Goal: Task Accomplishment & Management: Use online tool/utility

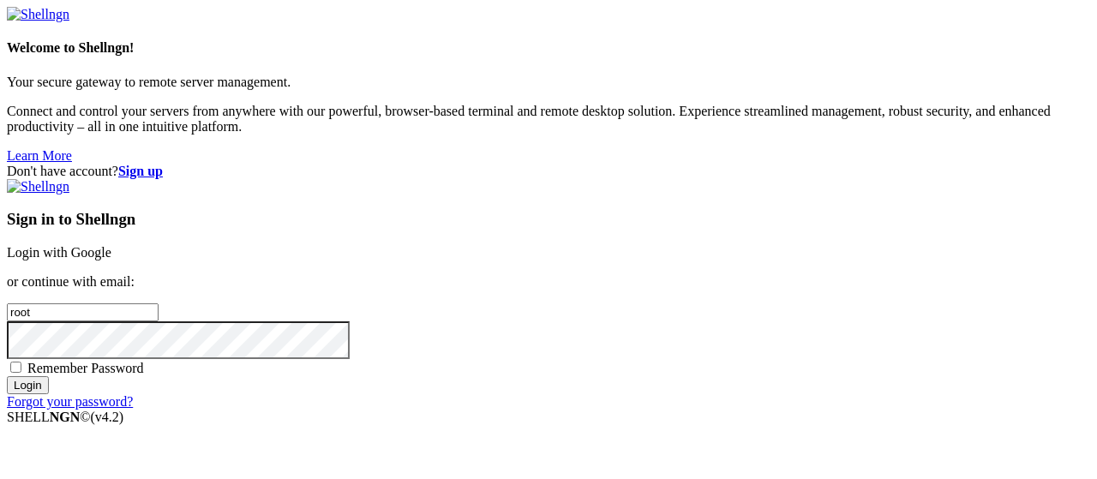
click at [111, 245] on link "Login with Google" at bounding box center [59, 252] width 105 height 15
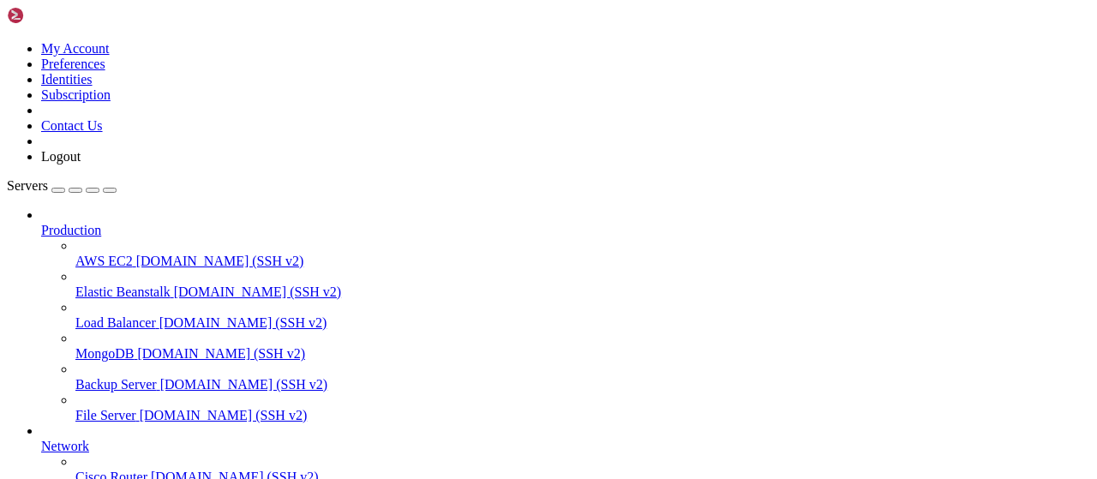
scroll to position [348, 0]
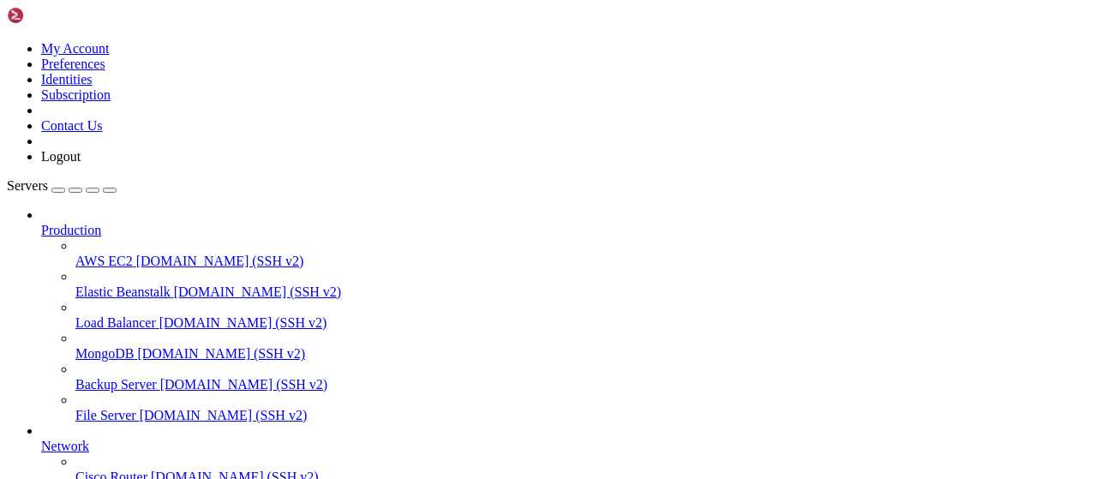
scroll to position [356, 0]
type input "/root/autopostexe"
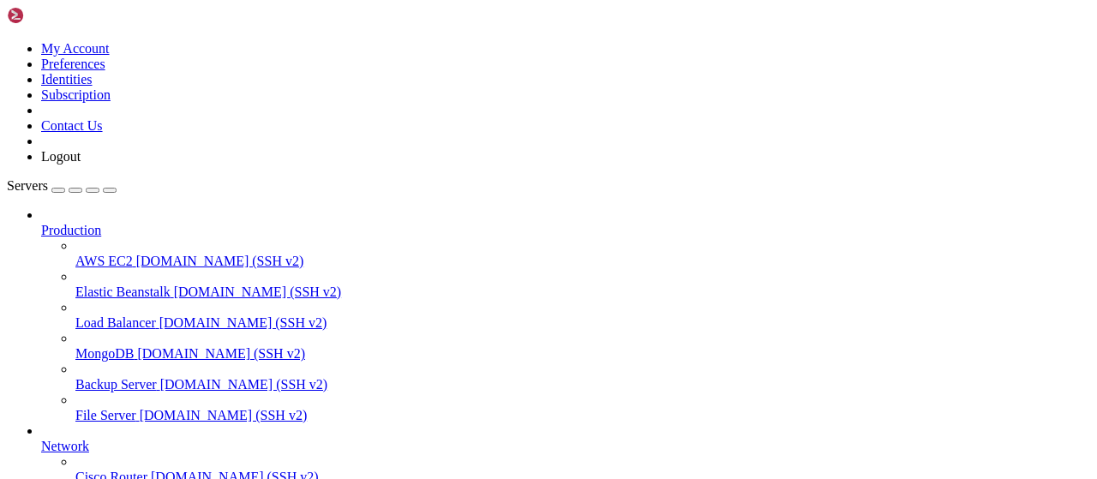
drag, startPoint x: 386, startPoint y: 57, endPoint x: 216, endPoint y: 71, distance: 171.0
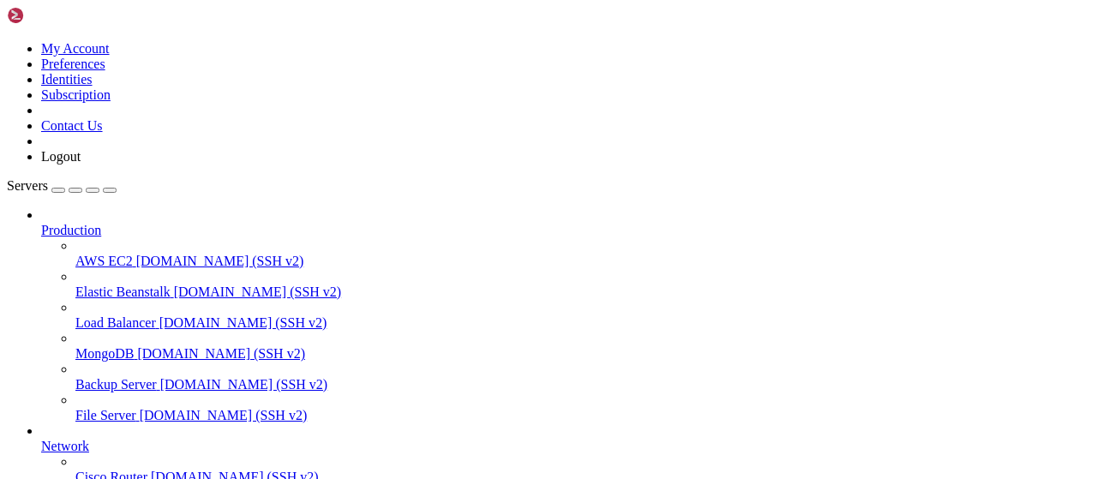
type textarea "1"
type textarea "[DOMAIN_NAME](main())"
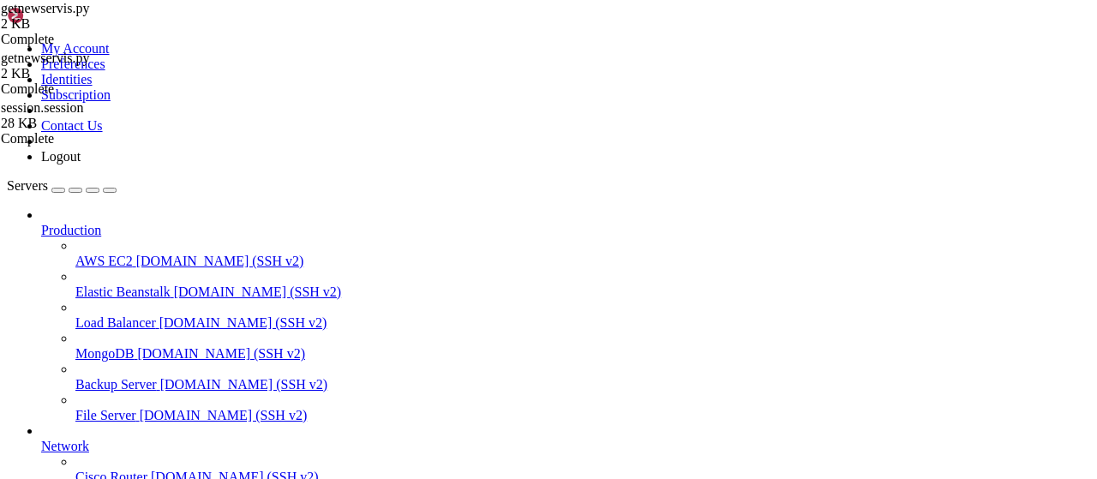
type textarea "if __name__ == '__main__': [DOMAIN_NAME](main())"
type textarea "[DOMAIN_NAME](main())"
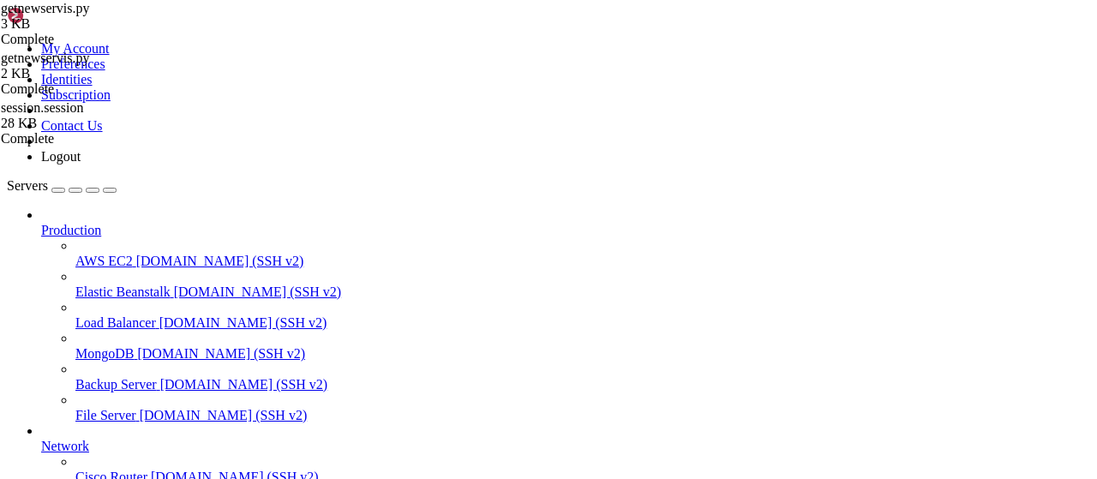
drag, startPoint x: 366, startPoint y: 58, endPoint x: 211, endPoint y: 56, distance: 155.1
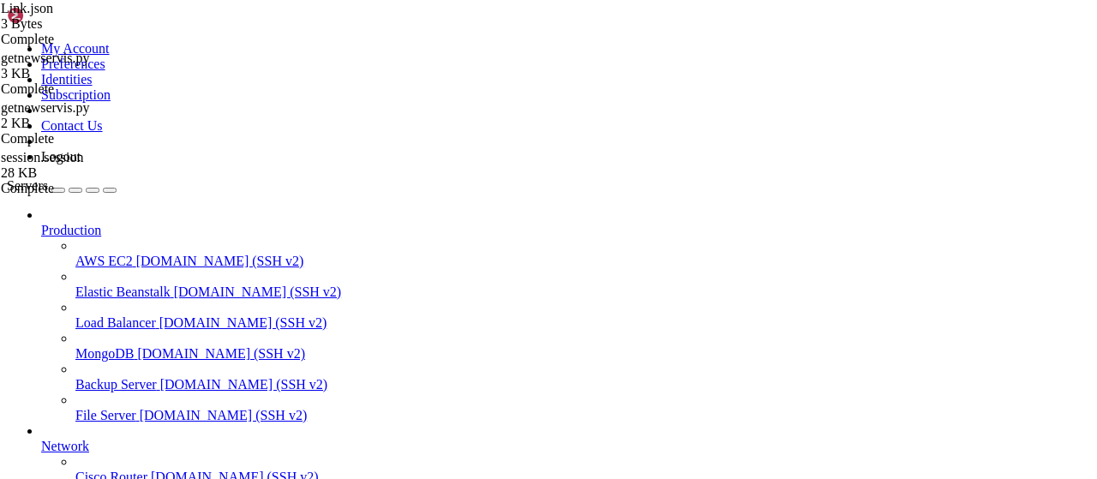
scroll to position [802, 0]
drag, startPoint x: 237, startPoint y: 1390, endPoint x: 15, endPoint y: 1189, distance: 299.6
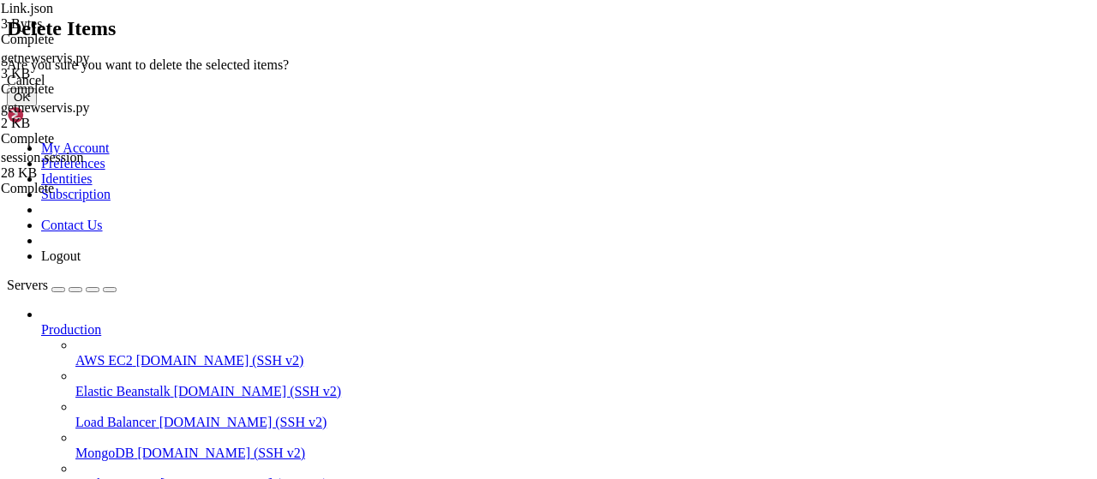
click at [37, 106] on button "OK" at bounding box center [22, 97] width 30 height 18
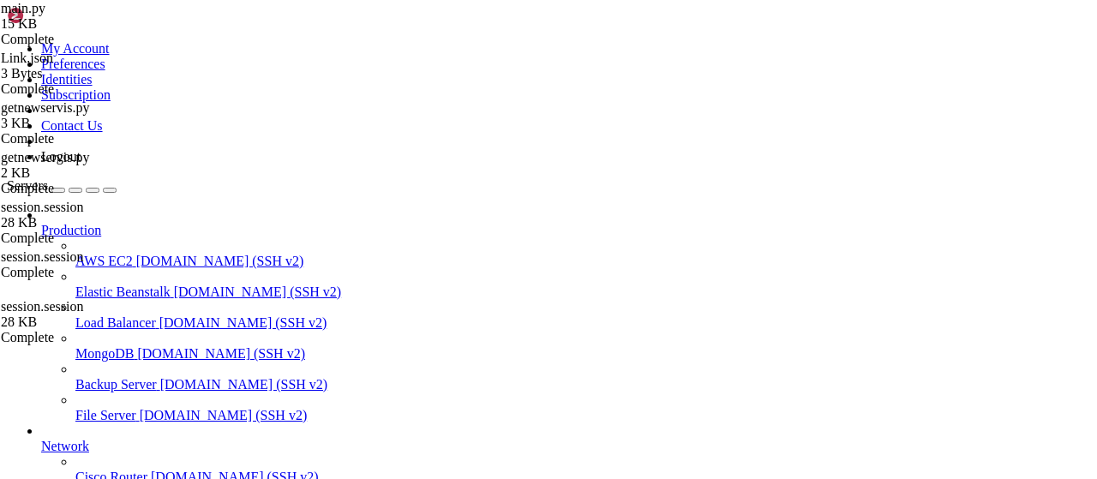
type textarea "if __name__ == "__main__": [DOMAIN_NAME](main())"
type textarea "[DOMAIN_NAME](main())"
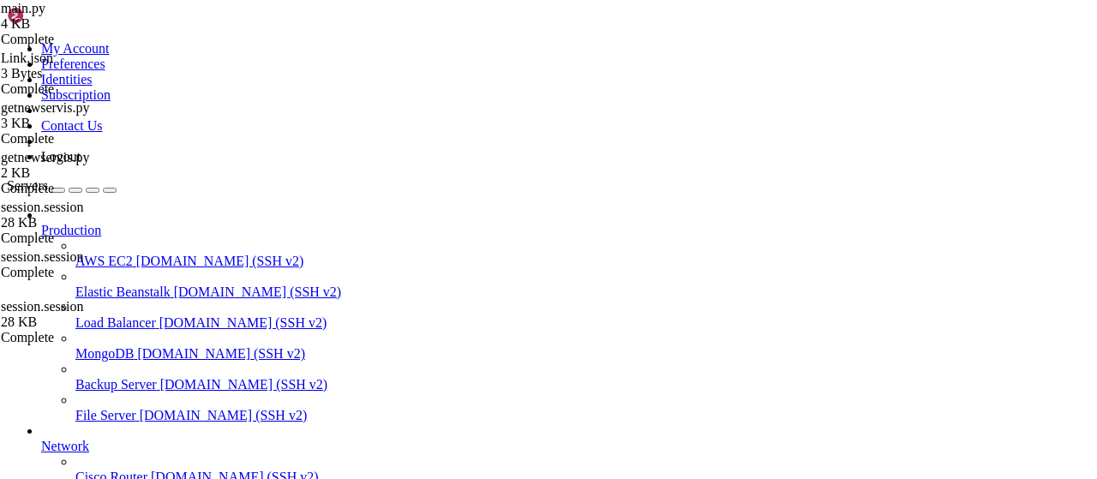
drag, startPoint x: 588, startPoint y: 1211, endPoint x: 82, endPoint y: 1252, distance: 507.2
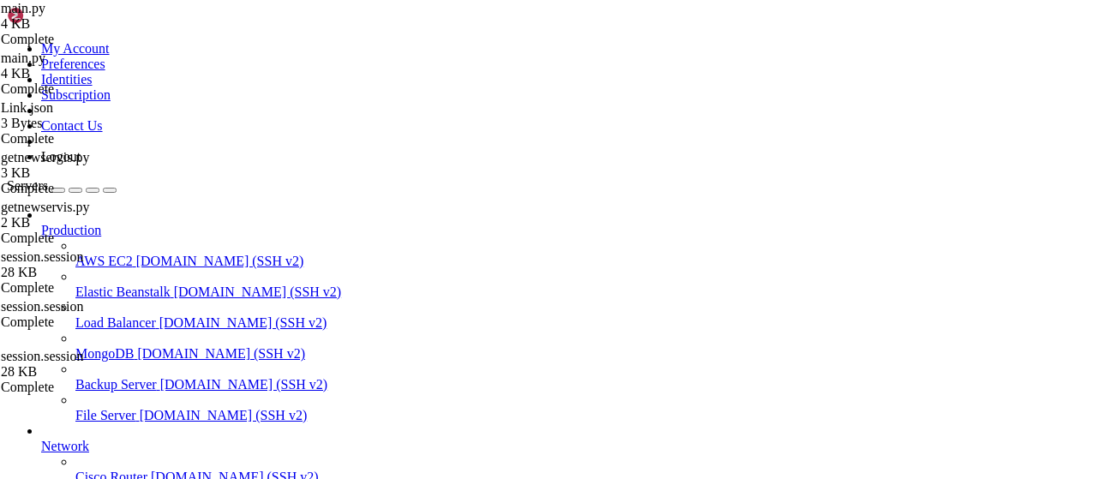
scroll to position [1014, 0]
drag, startPoint x: 585, startPoint y: 325, endPoint x: 405, endPoint y: 323, distance: 179.9
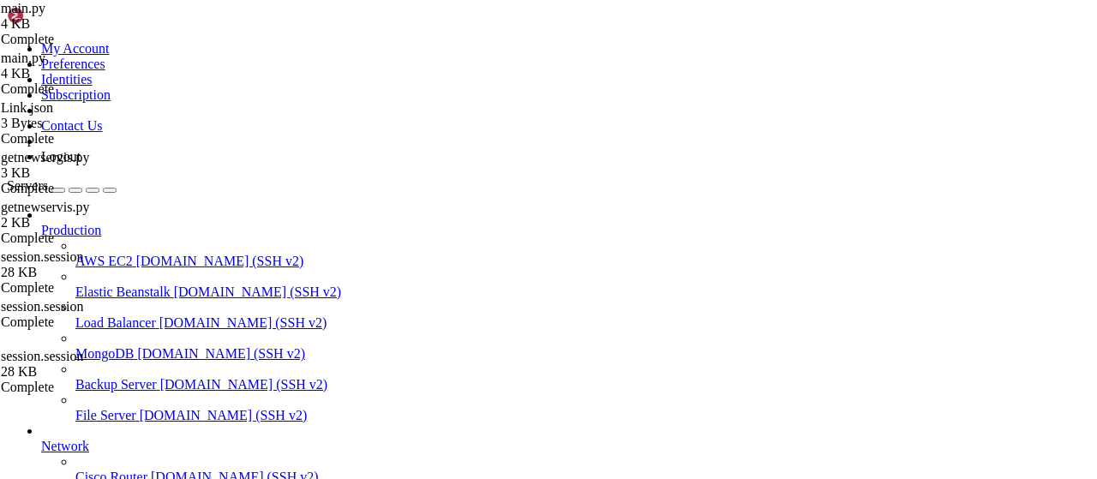
drag, startPoint x: 586, startPoint y: 324, endPoint x: 402, endPoint y: 330, distance: 184.3
paste textarea "79616"
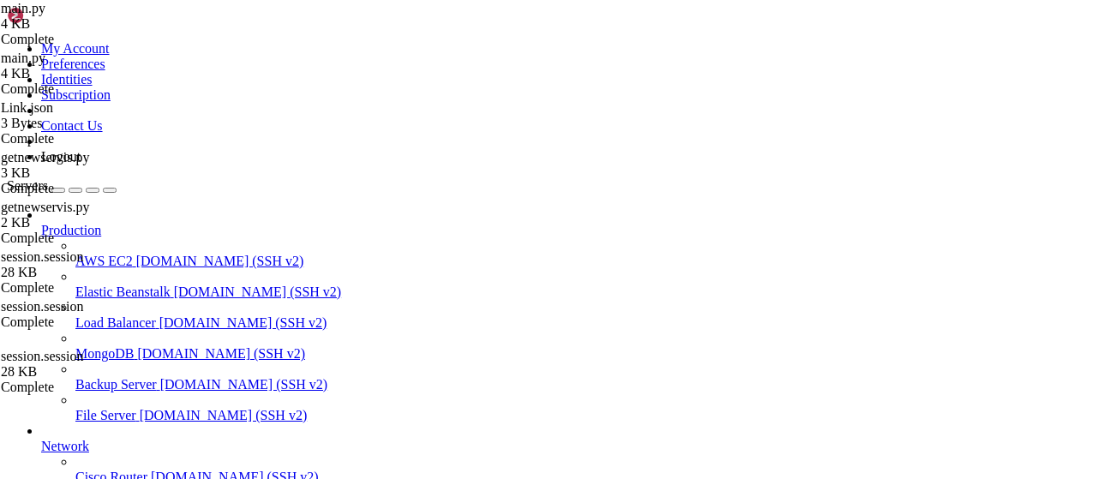
type textarea "code = "79616""
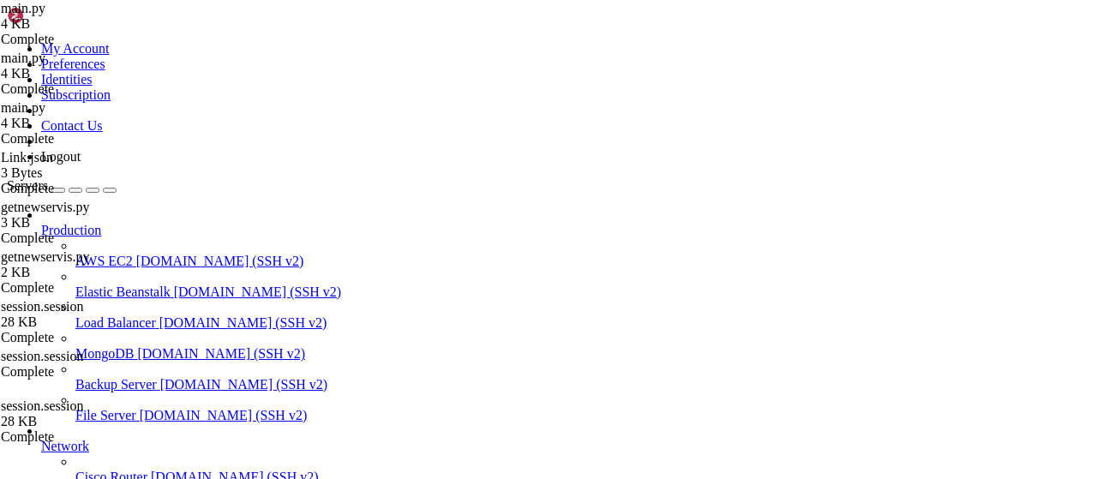
type textarea "if __name__ == '__main__': [DOMAIN_NAME](main())"
type textarea "[DOMAIN_NAME](main())"
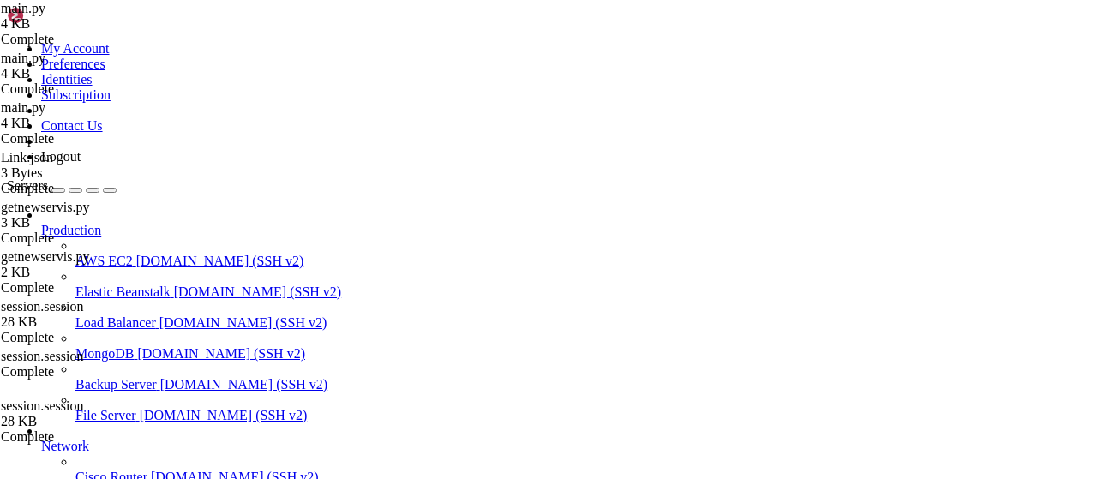
scroll to position [2950, 0]
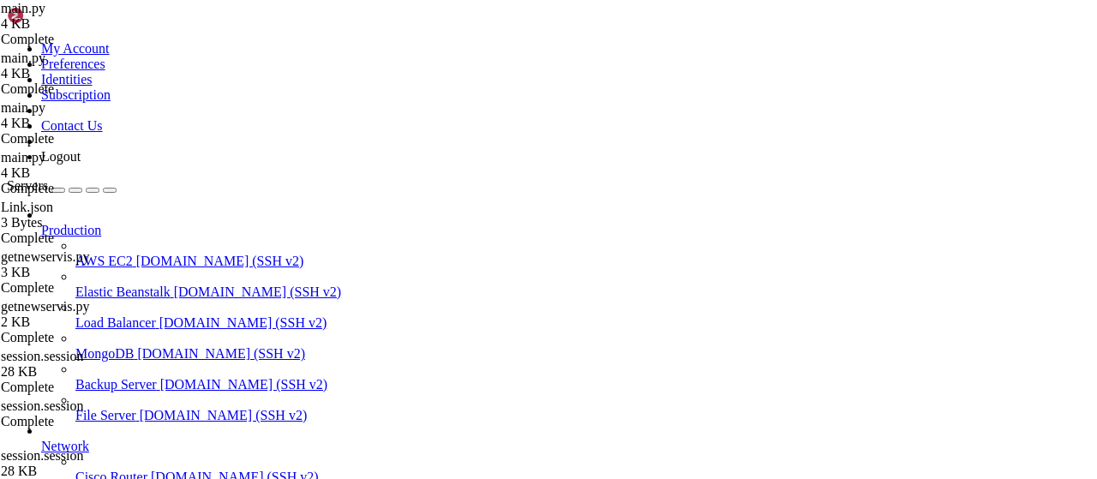
scroll to position [945, 0]
type textarea "password = "[SECURITY_DATA]""
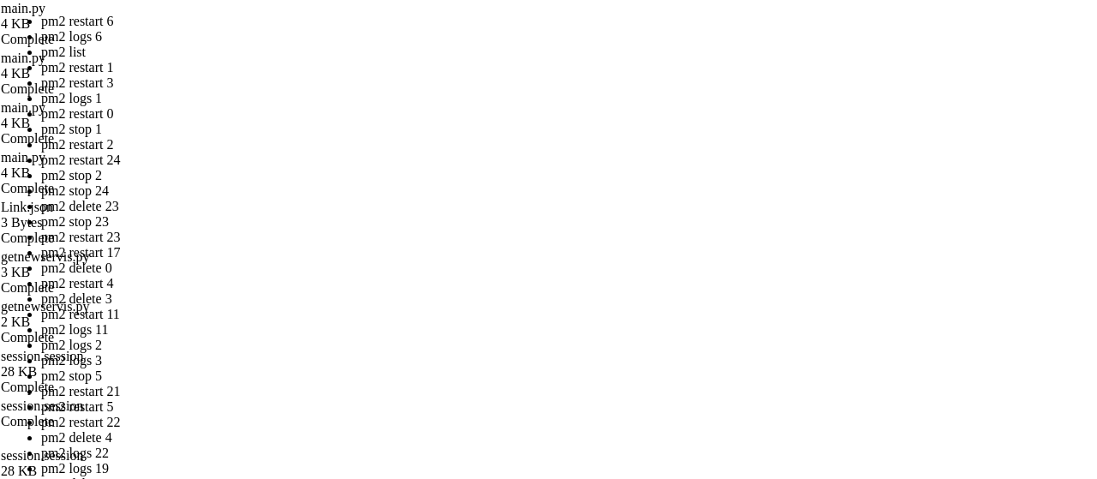
drag, startPoint x: 462, startPoint y: 249, endPoint x: 250, endPoint y: 164, distance: 228.3
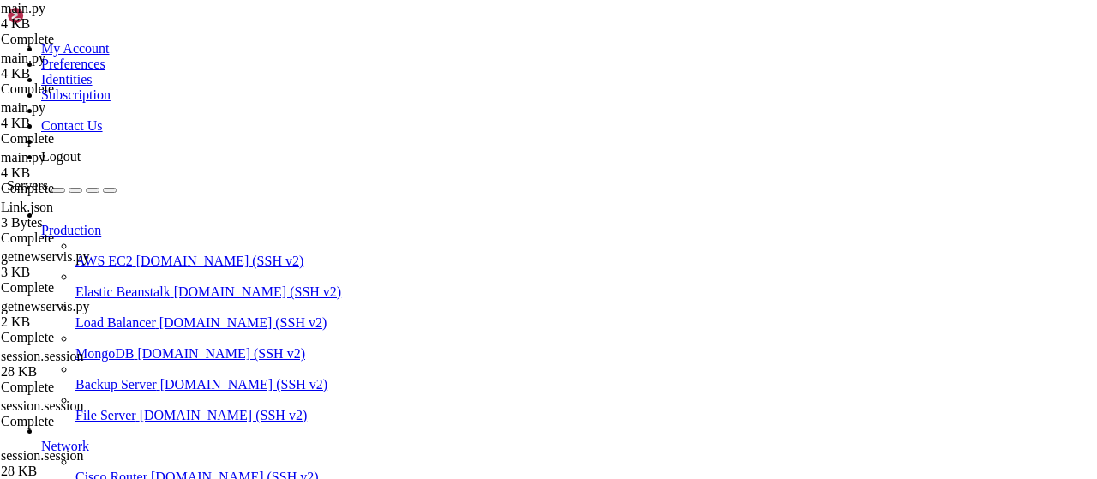
scroll to position [3423, 0]
drag, startPoint x: 235, startPoint y: 1396, endPoint x: 164, endPoint y: 1263, distance: 151.0
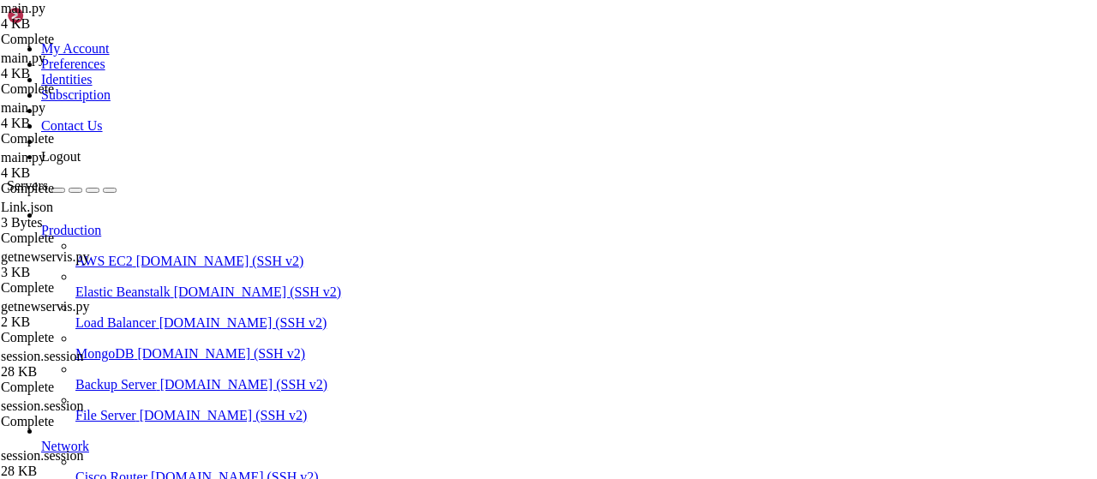
drag, startPoint x: 242, startPoint y: 1395, endPoint x: 17, endPoint y: 1194, distance: 300.9
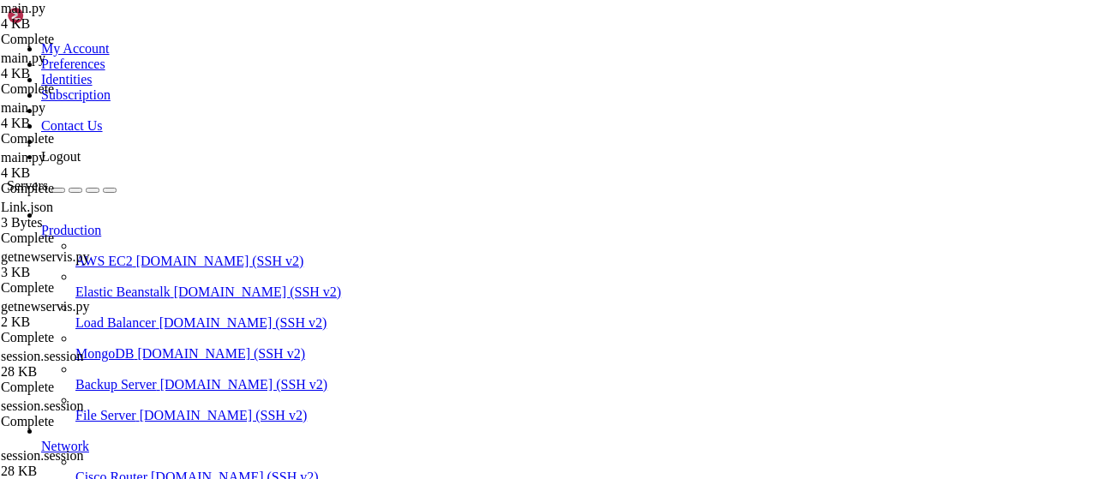
scroll to position [4856, 0]
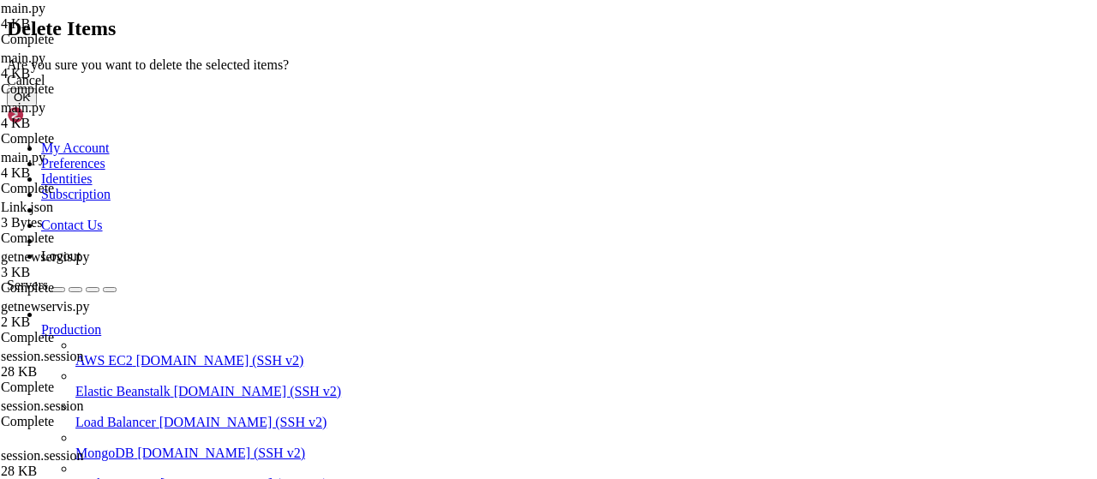
click at [37, 106] on button "OK" at bounding box center [22, 97] width 30 height 18
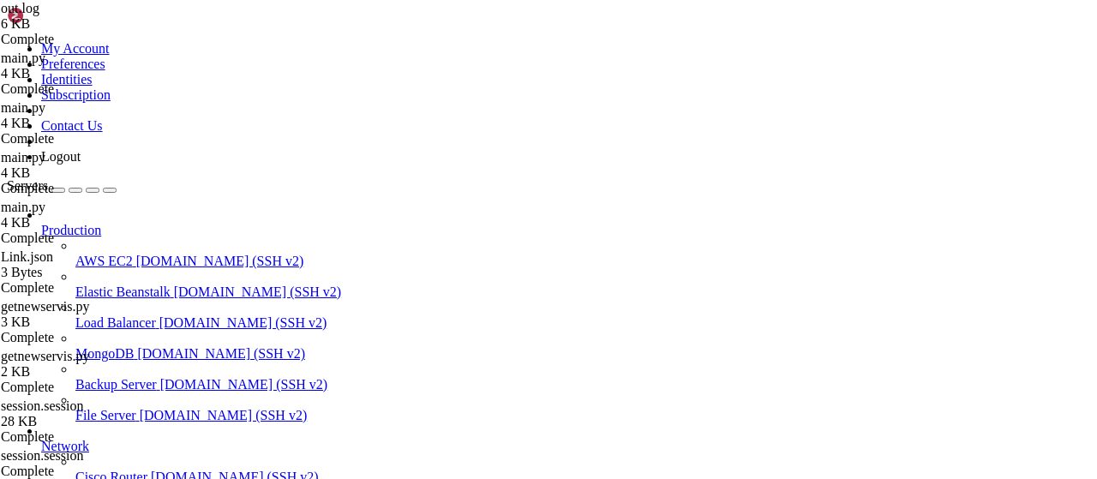
paste textarea
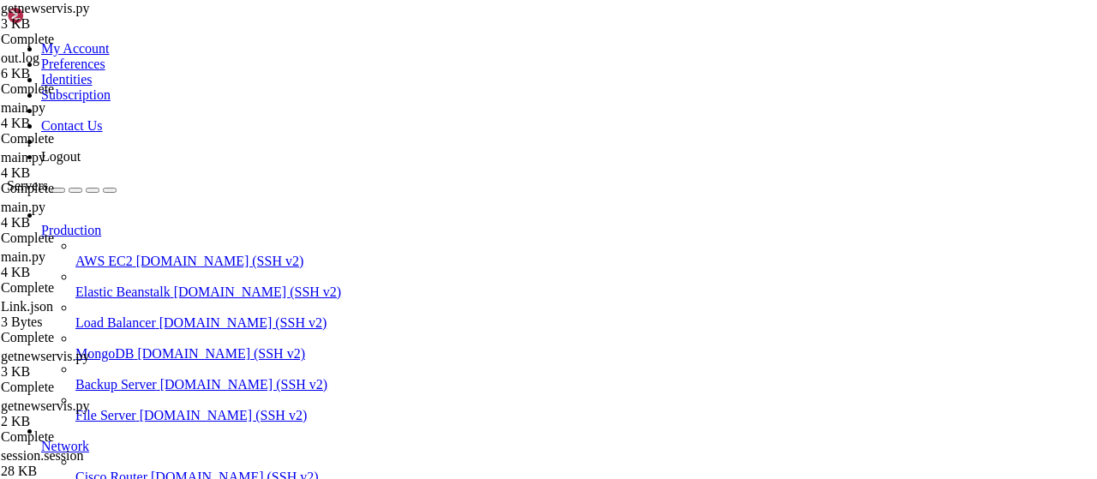
scroll to position [945, 0]
paste textarea "85087"
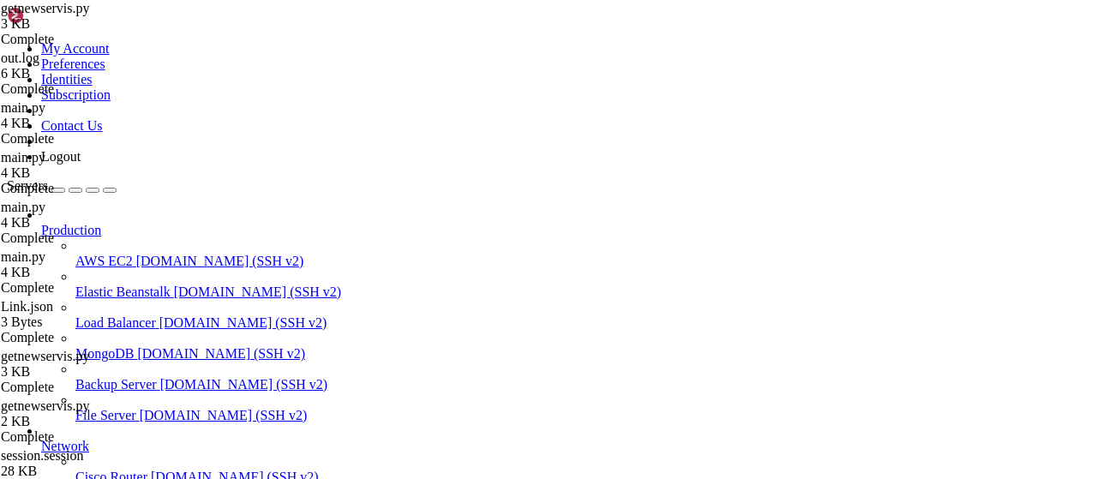
type textarea "password = "[SECURITY_DATA]""
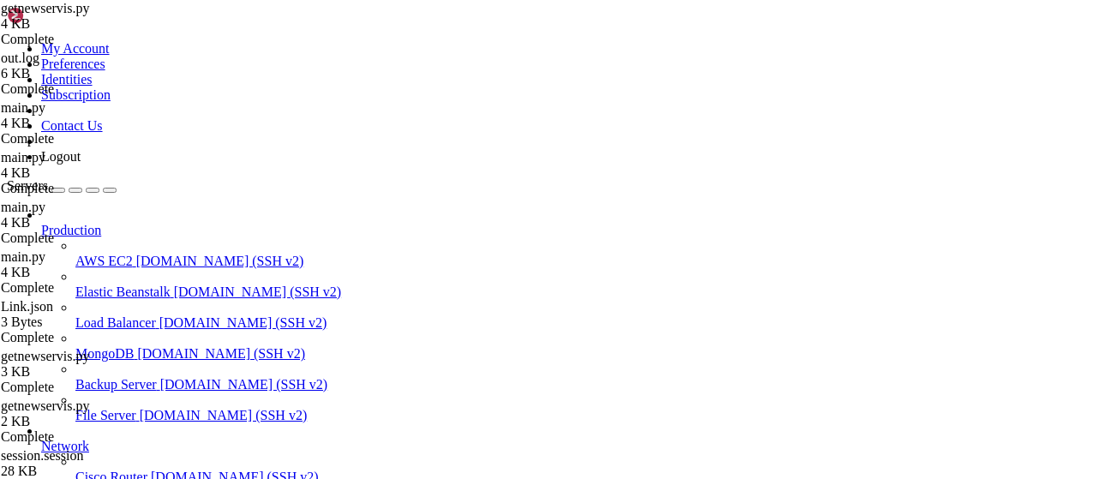
scroll to position [5386, 0]
drag, startPoint x: 399, startPoint y: 1425, endPoint x: 11, endPoint y: 1280, distance: 414.2
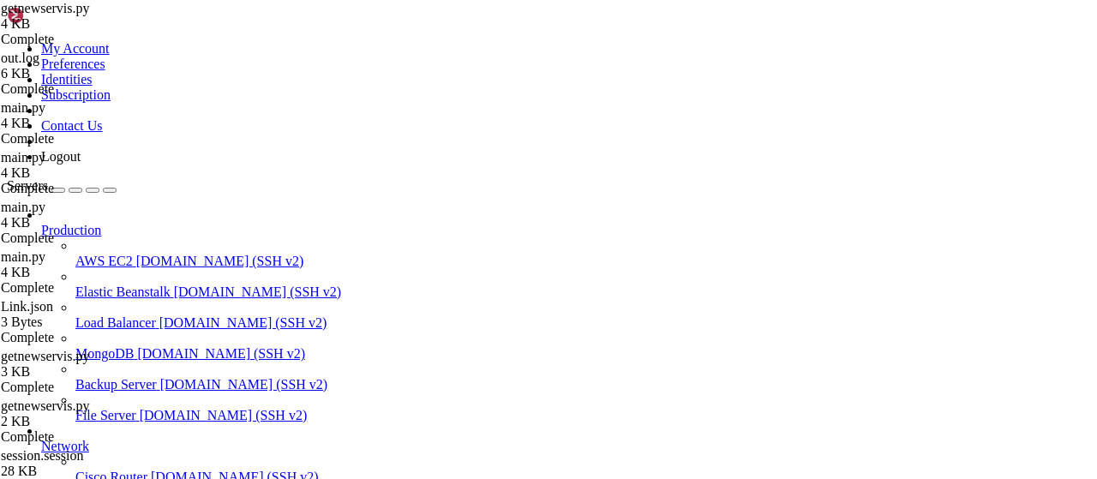
drag, startPoint x: 384, startPoint y: 1420, endPoint x: 16, endPoint y: 1279, distance: 393.8
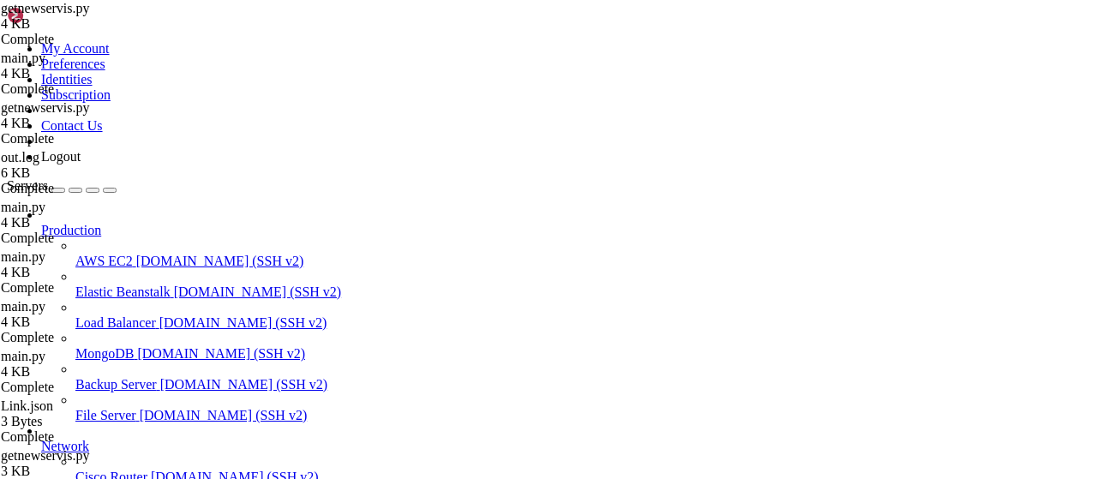
type textarea "if __name__ == '__main__': [DOMAIN_NAME](main())"
type textarea "[DOMAIN_NAME](main())"
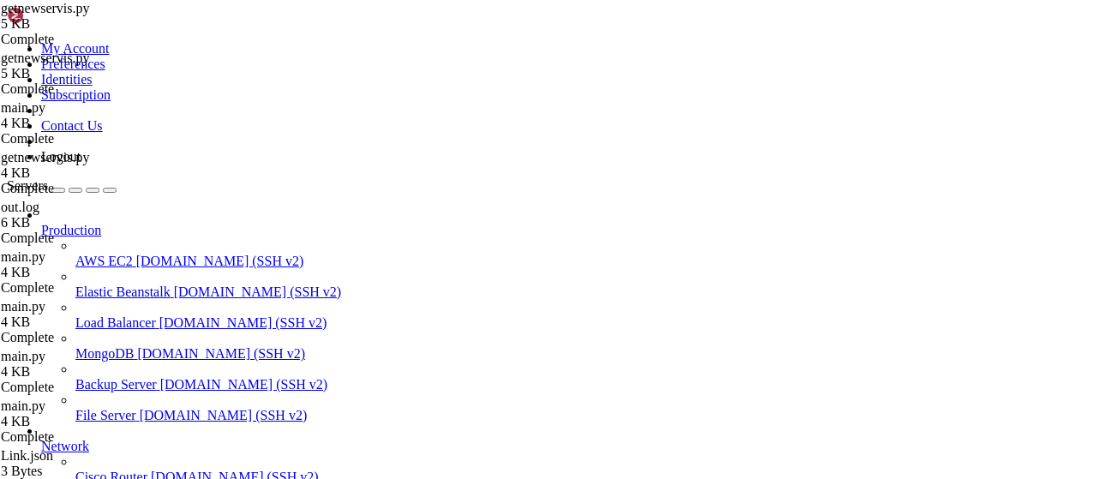
scroll to position [891, 0]
paste textarea "85087"
type textarea "code = "85087""
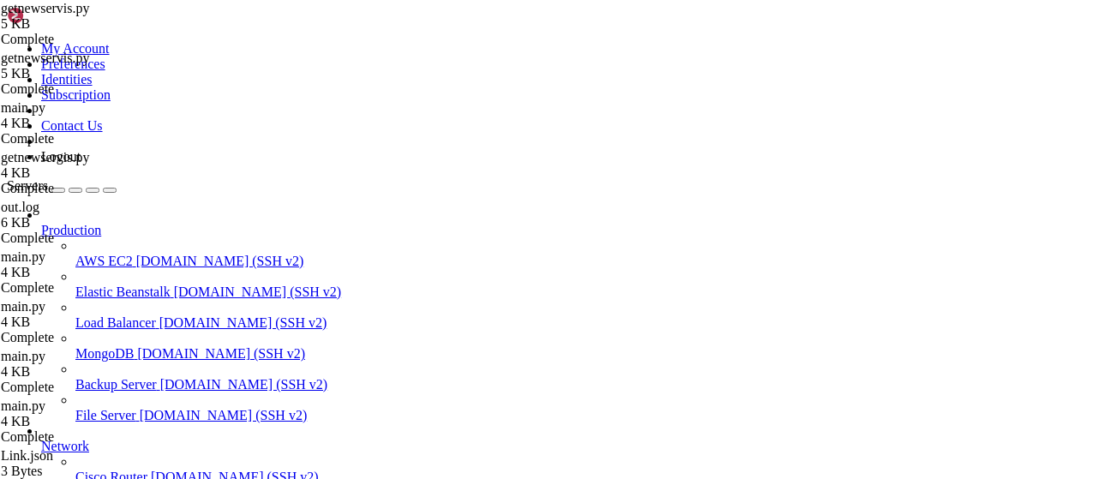
drag, startPoint x: 368, startPoint y: 1417, endPoint x: 15, endPoint y: 1365, distance: 356.0
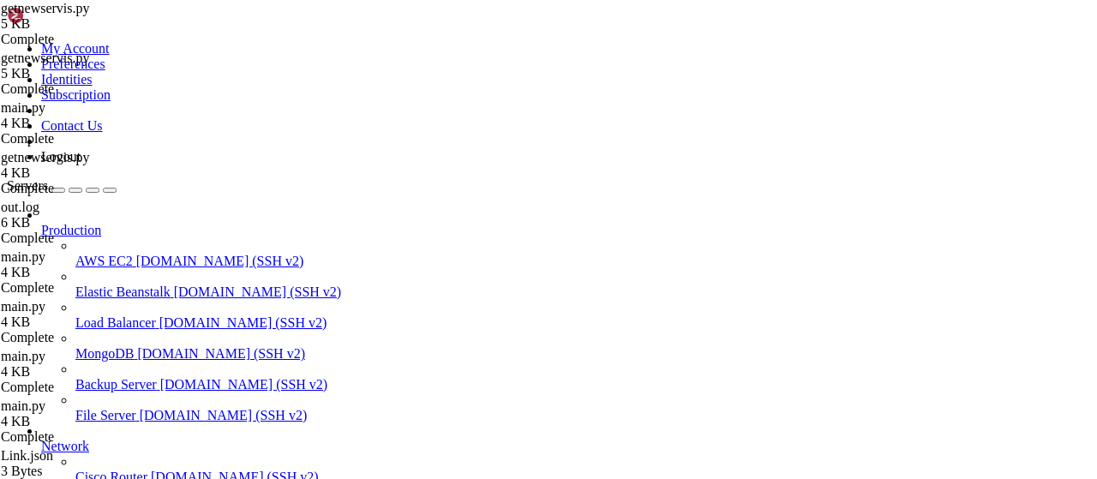
scroll to position [6561, 0]
drag, startPoint x: 360, startPoint y: 1412, endPoint x: 15, endPoint y: 1379, distance: 346.8
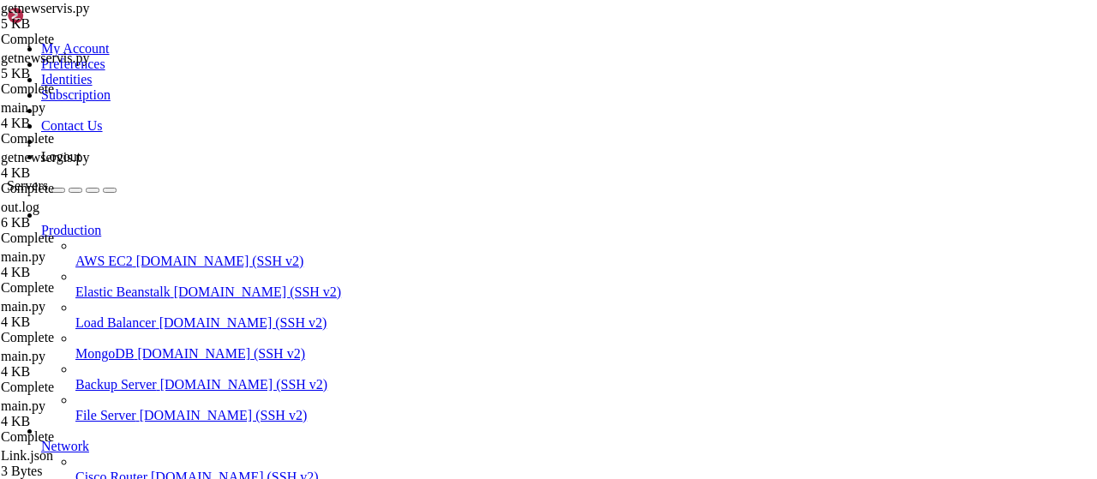
scroll to position [7090, 0]
type textarea "[DOMAIN_NAME](main())"
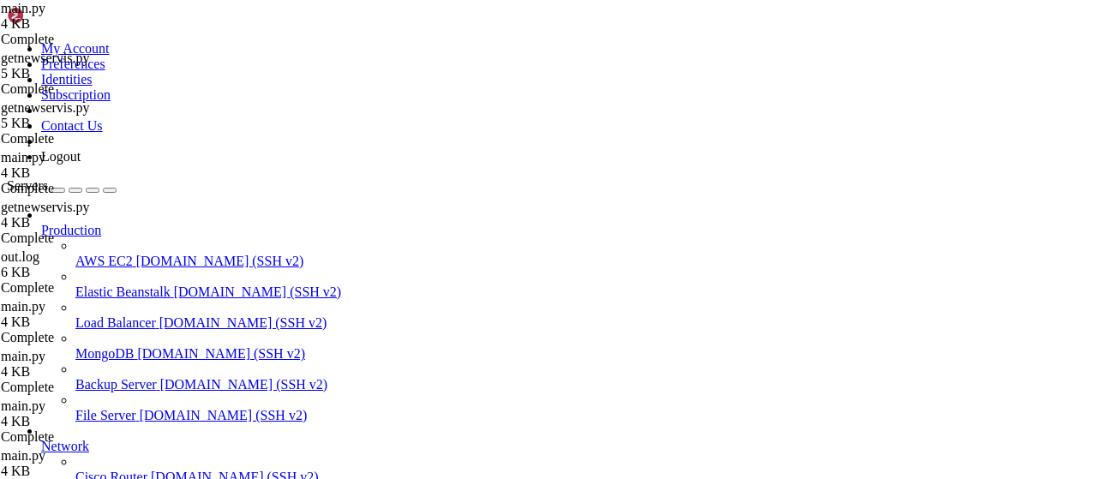
scroll to position [3857, 0]
